Goal: Transaction & Acquisition: Purchase product/service

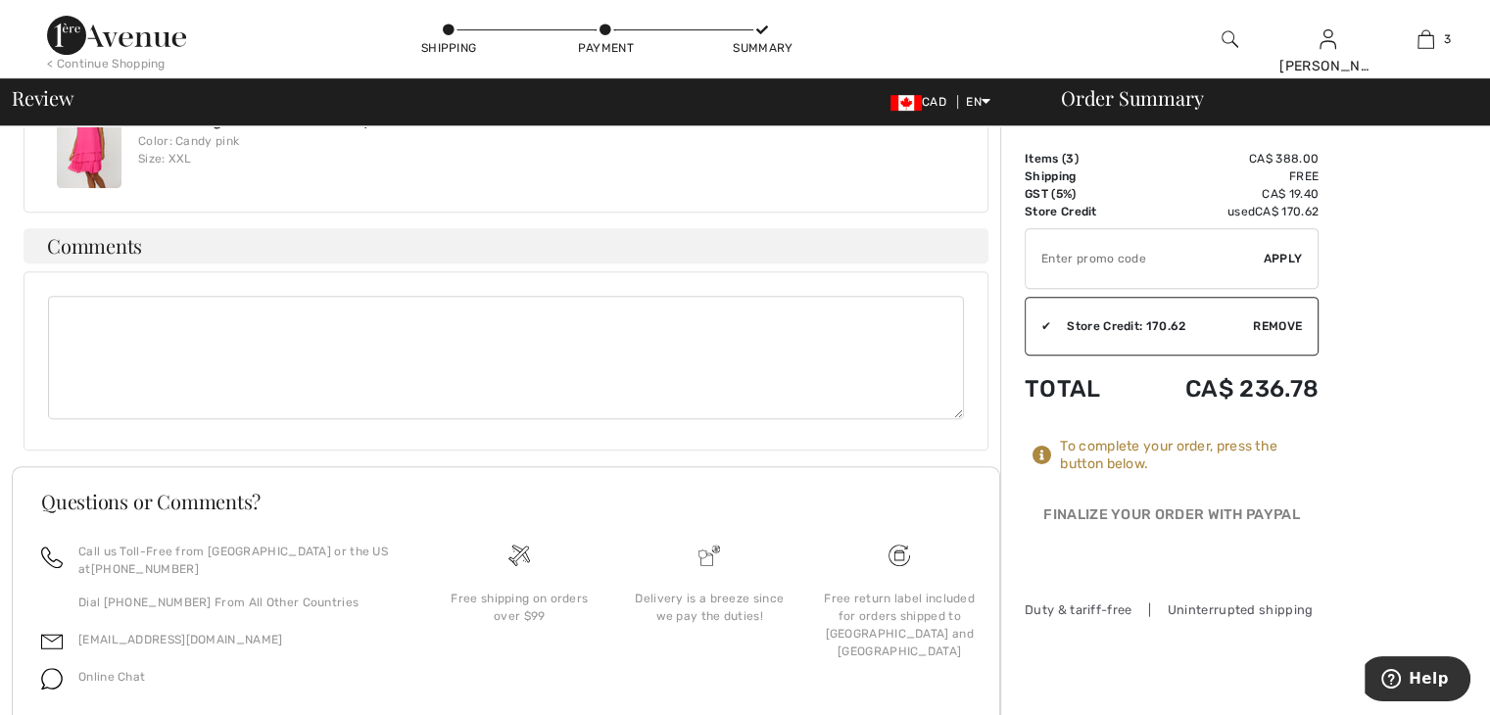
scroll to position [882, 0]
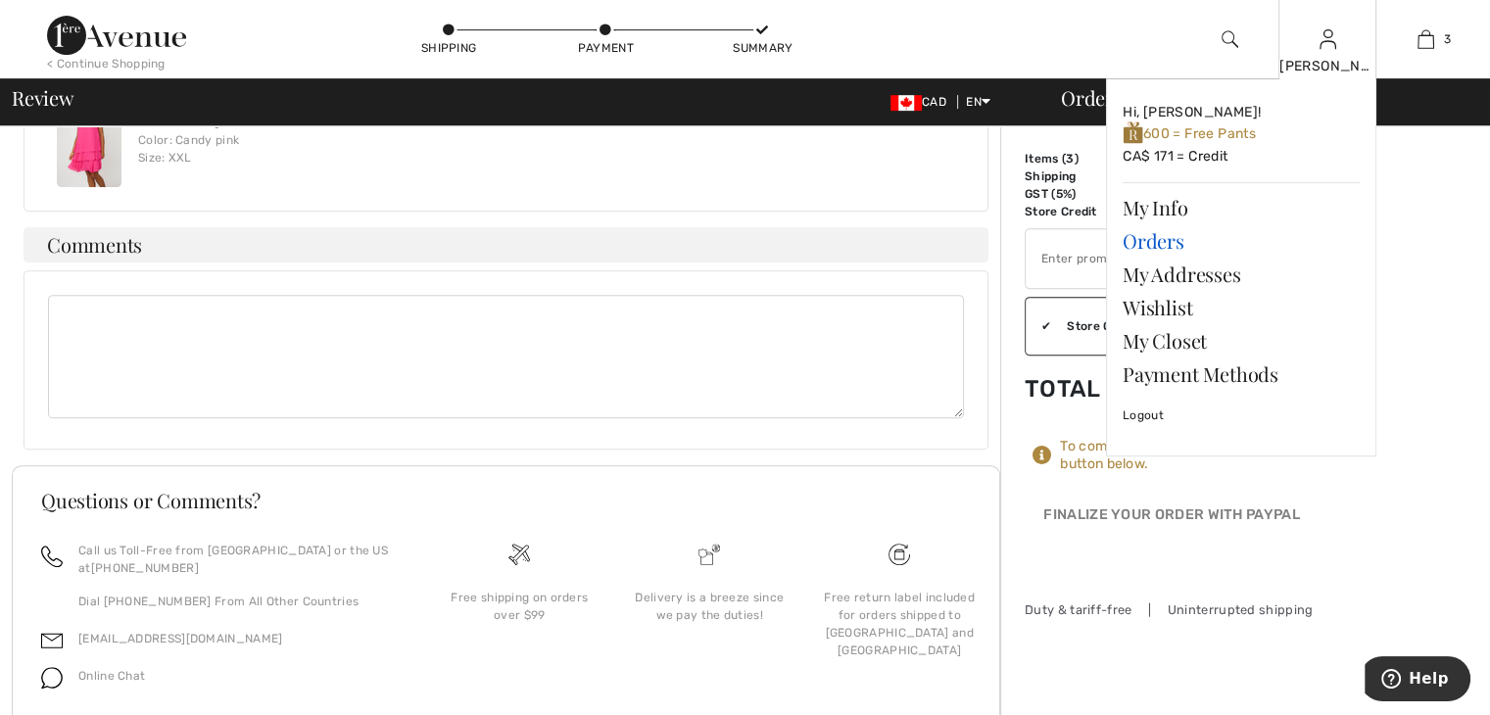
click at [1131, 238] on link "Orders" at bounding box center [1241, 240] width 237 height 33
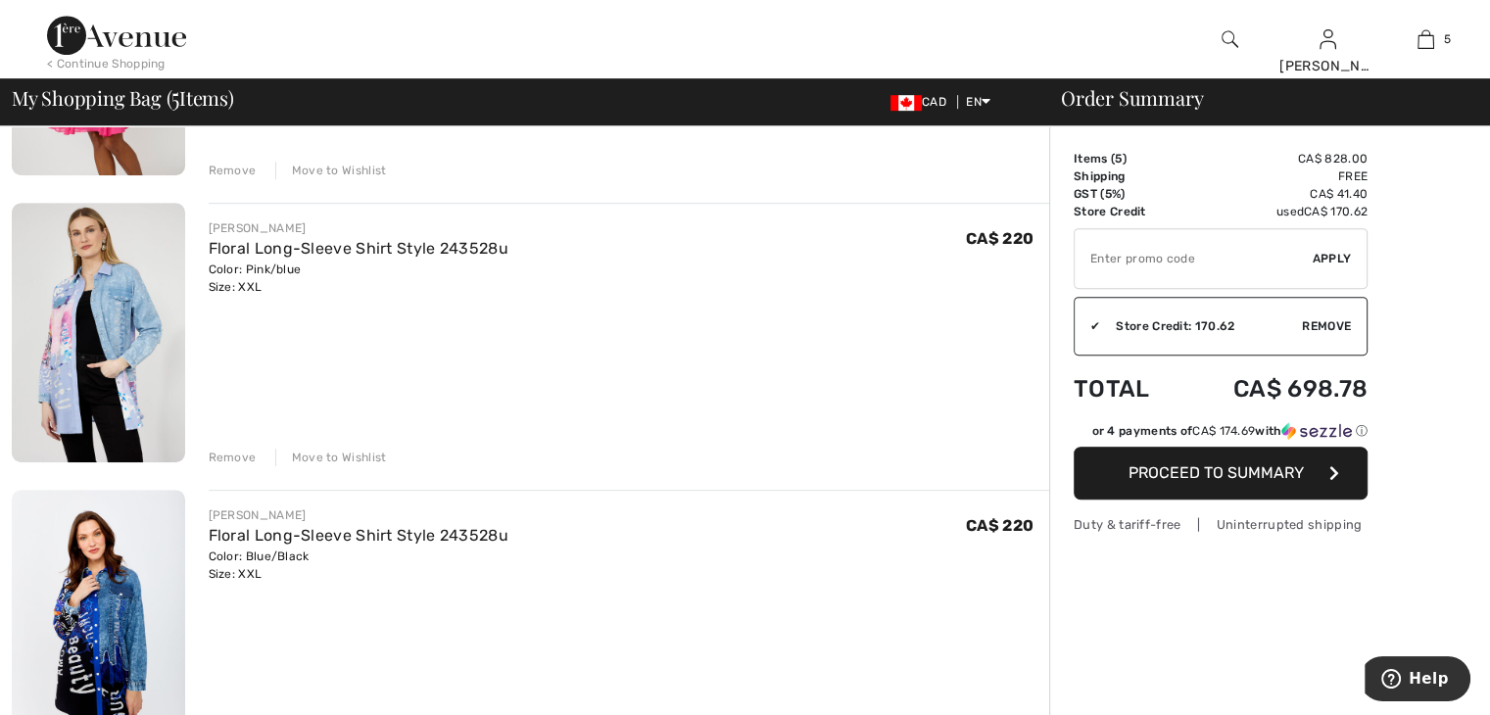
scroll to position [882, 0]
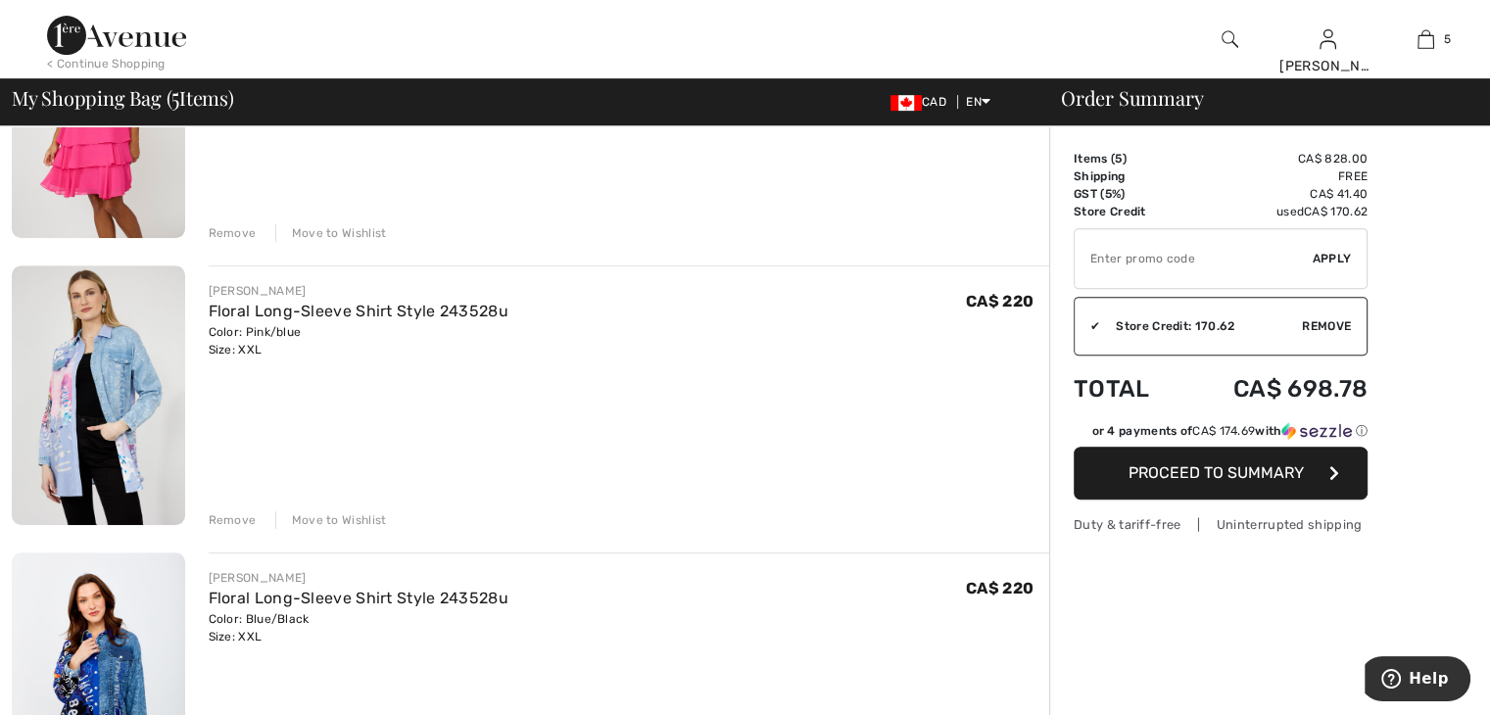
click at [233, 514] on div "Remove" at bounding box center [233, 520] width 48 height 18
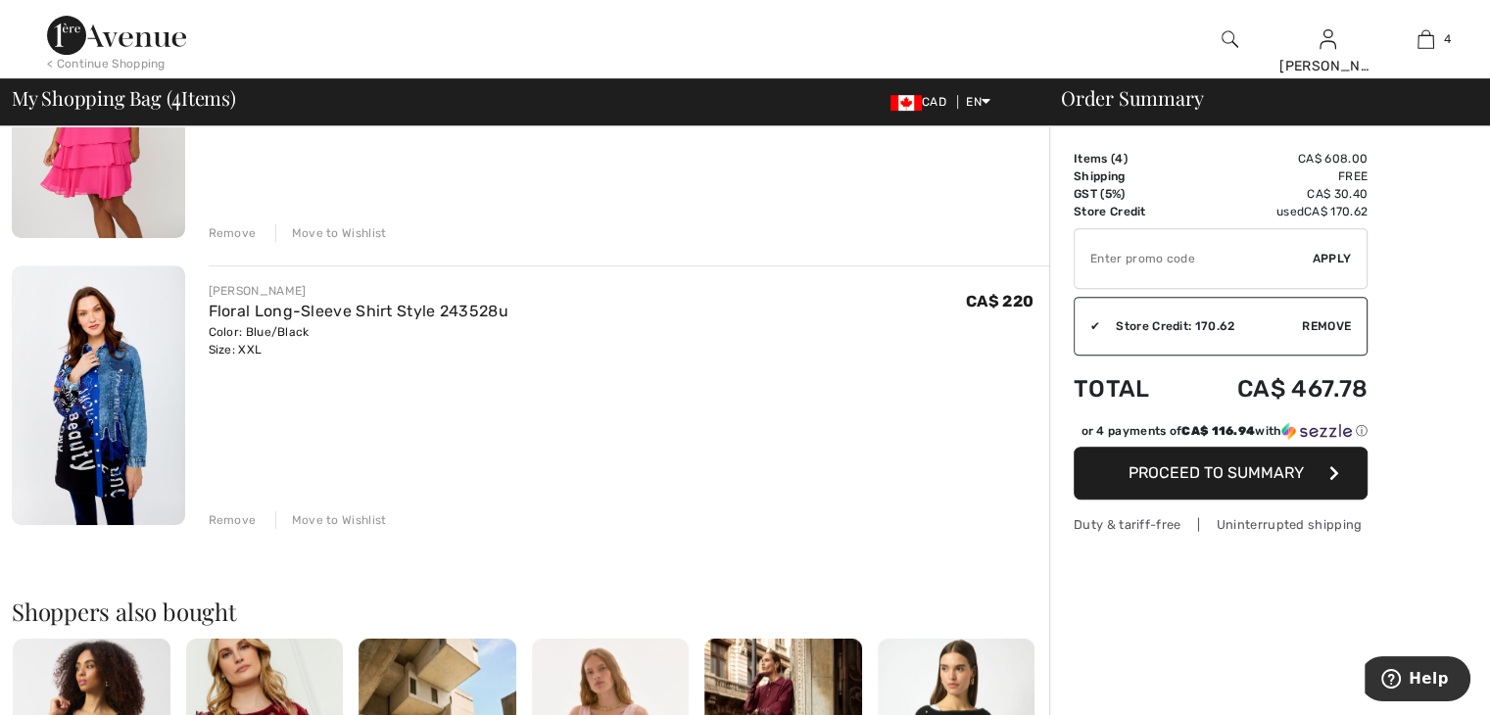
click at [1321, 322] on span "Remove" at bounding box center [1326, 326] width 49 height 18
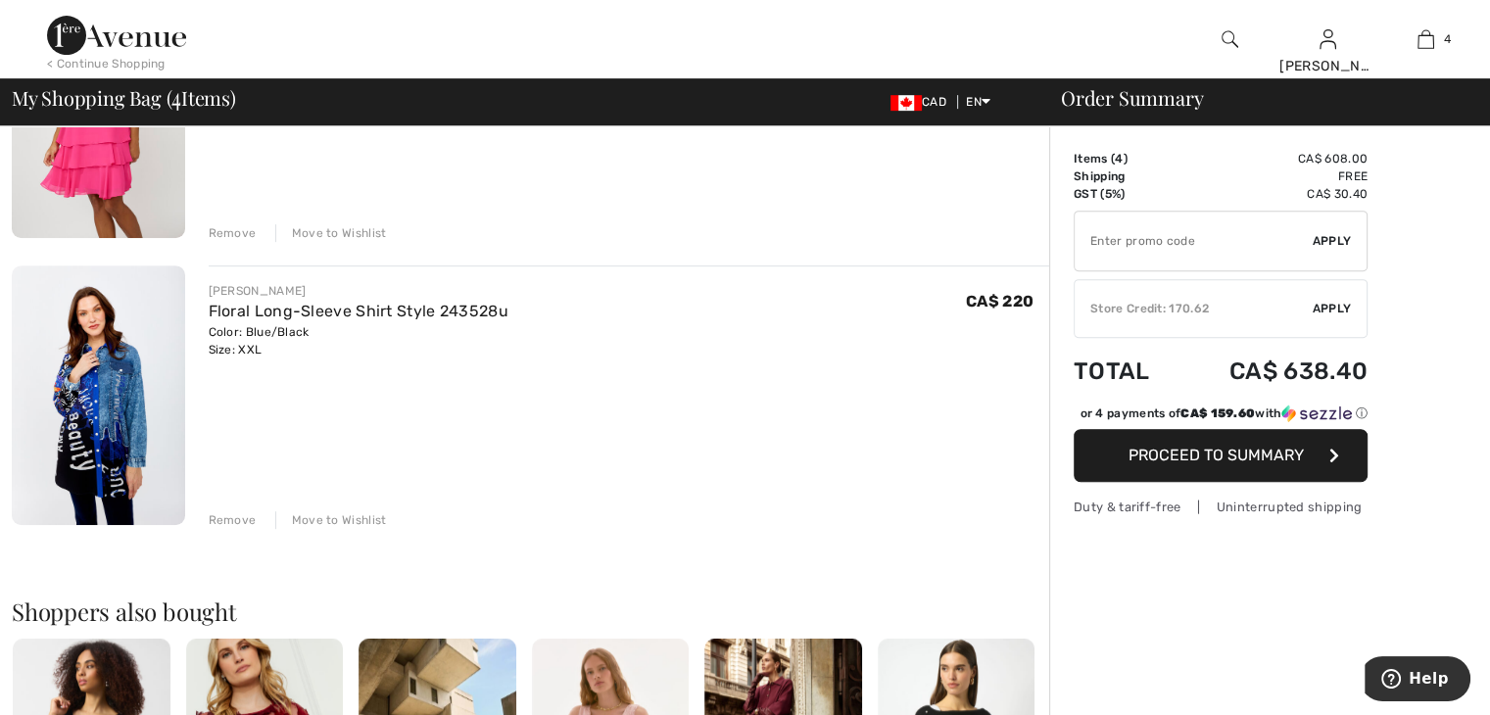
click at [1325, 303] on span "Apply" at bounding box center [1332, 309] width 39 height 18
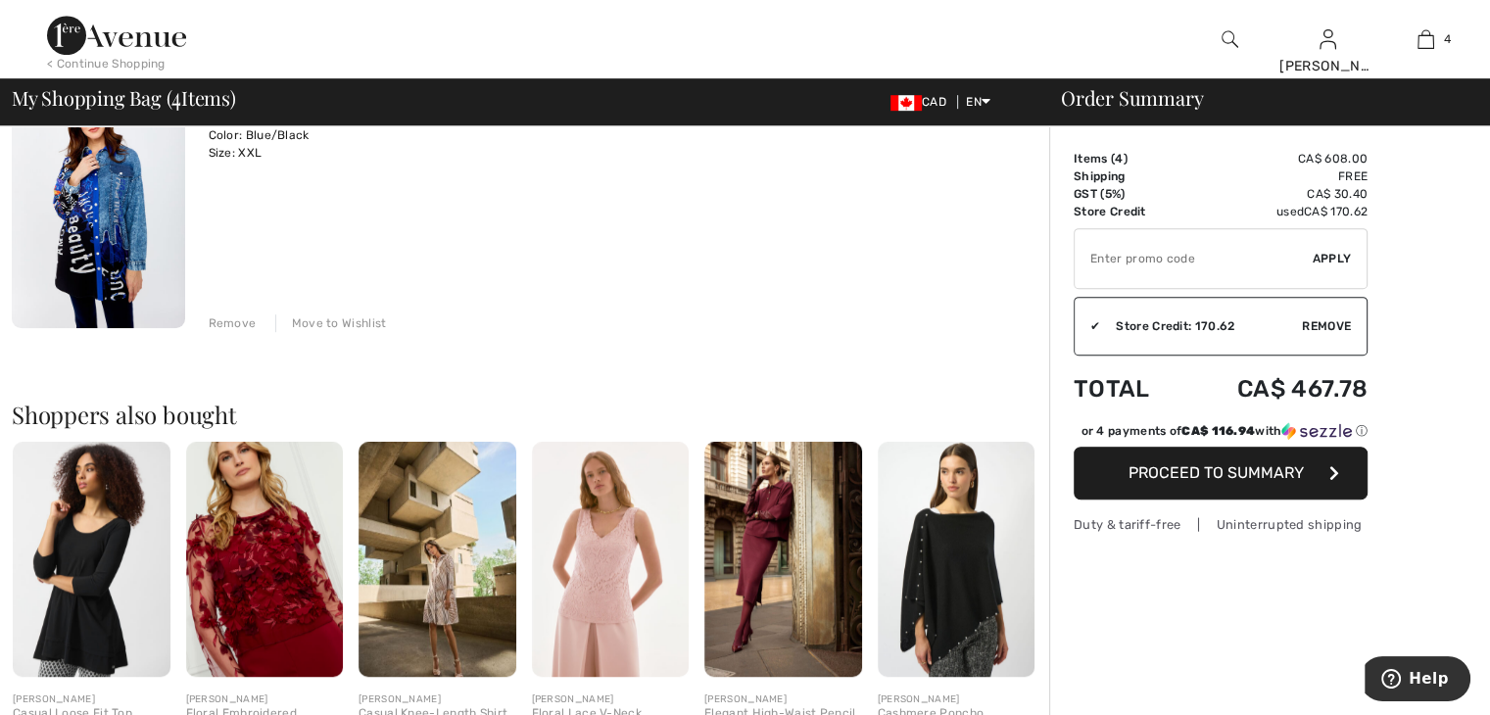
scroll to position [1176, 0]
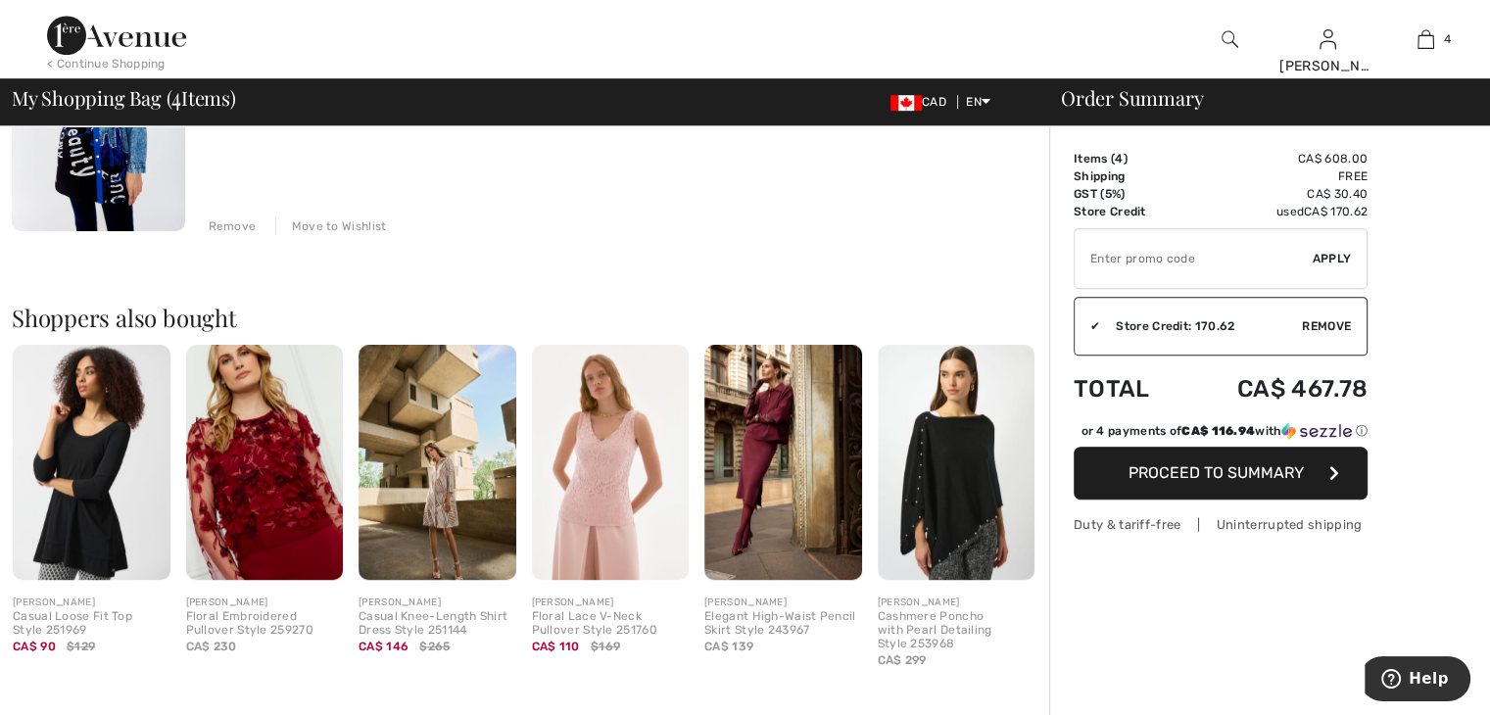
click at [1182, 474] on span "Proceed to Summary" at bounding box center [1216, 472] width 175 height 19
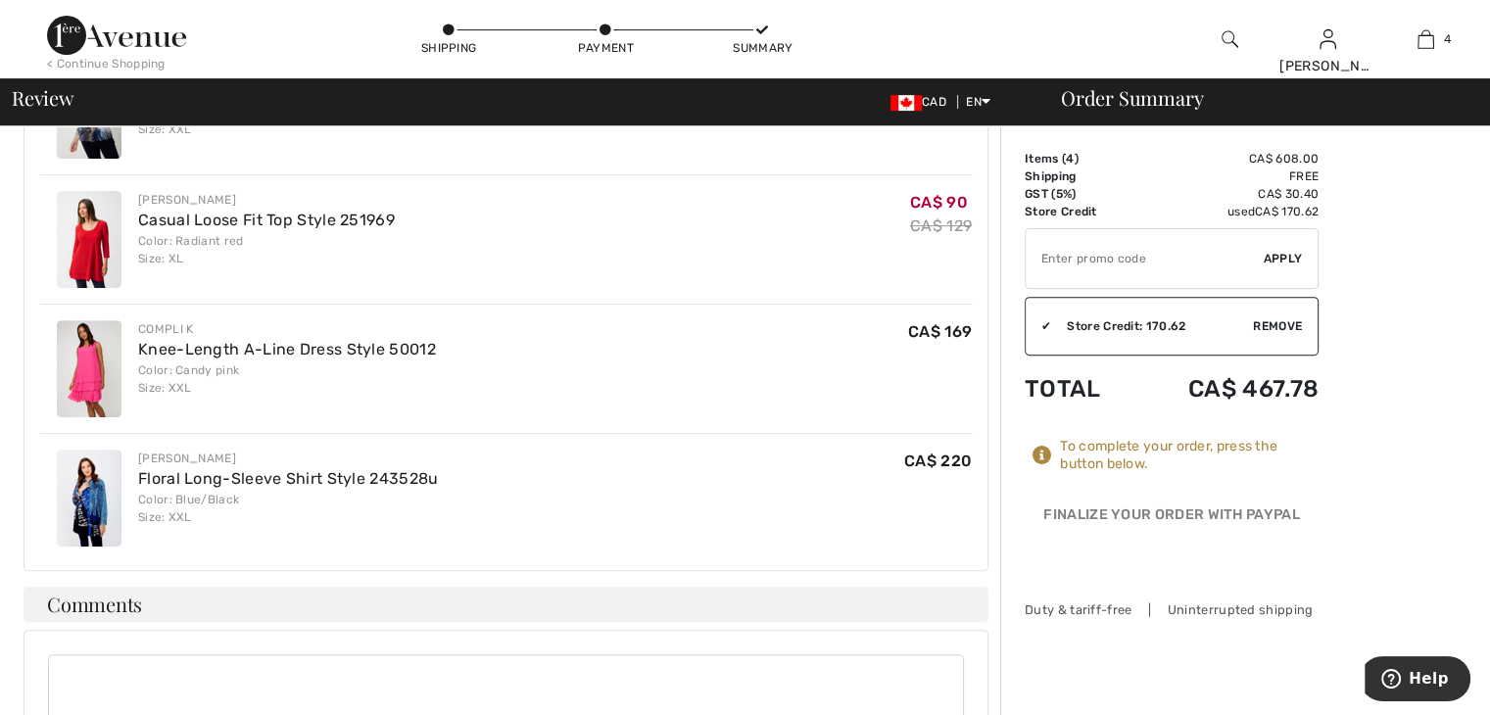
scroll to position [686, 0]
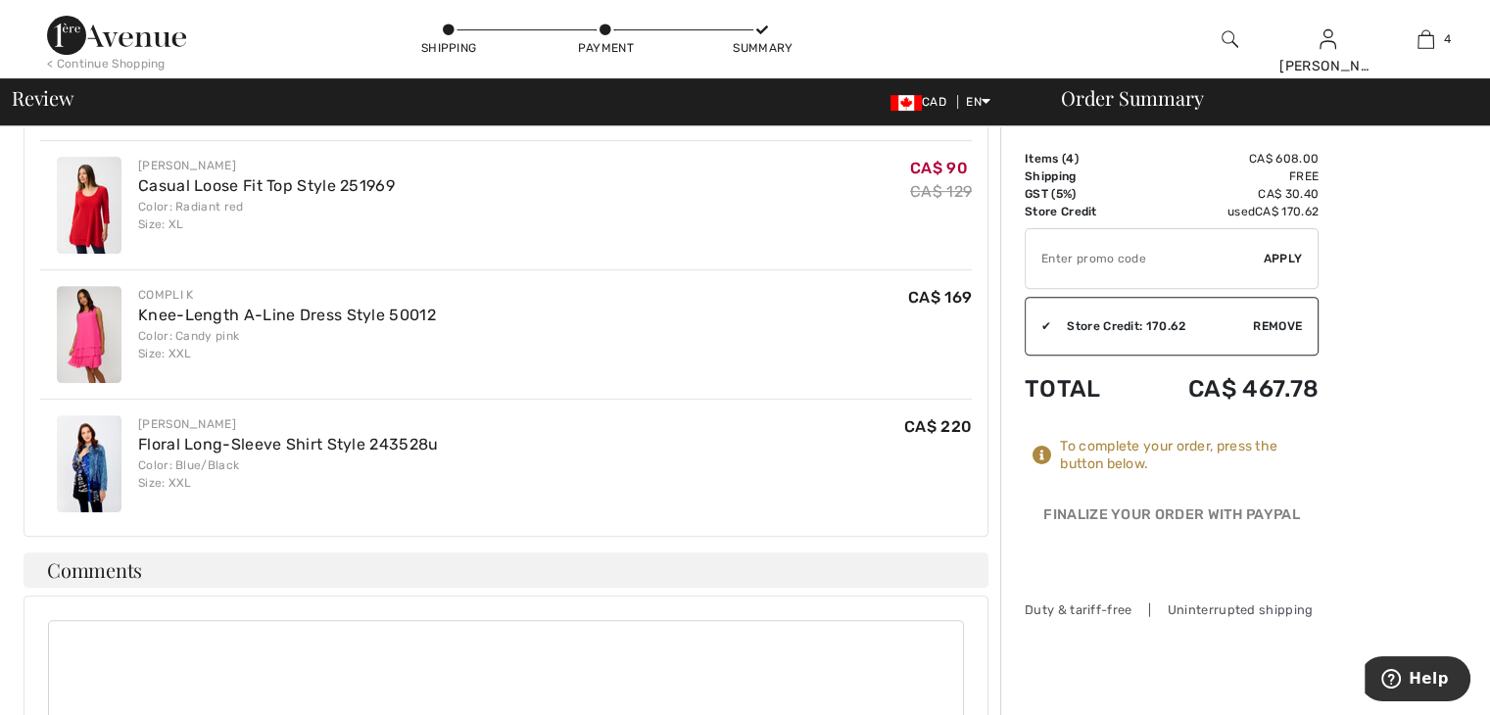
click at [938, 417] on span "CA$ 220" at bounding box center [938, 426] width 68 height 19
click at [91, 444] on img at bounding box center [89, 463] width 65 height 97
